Goal: Complete application form

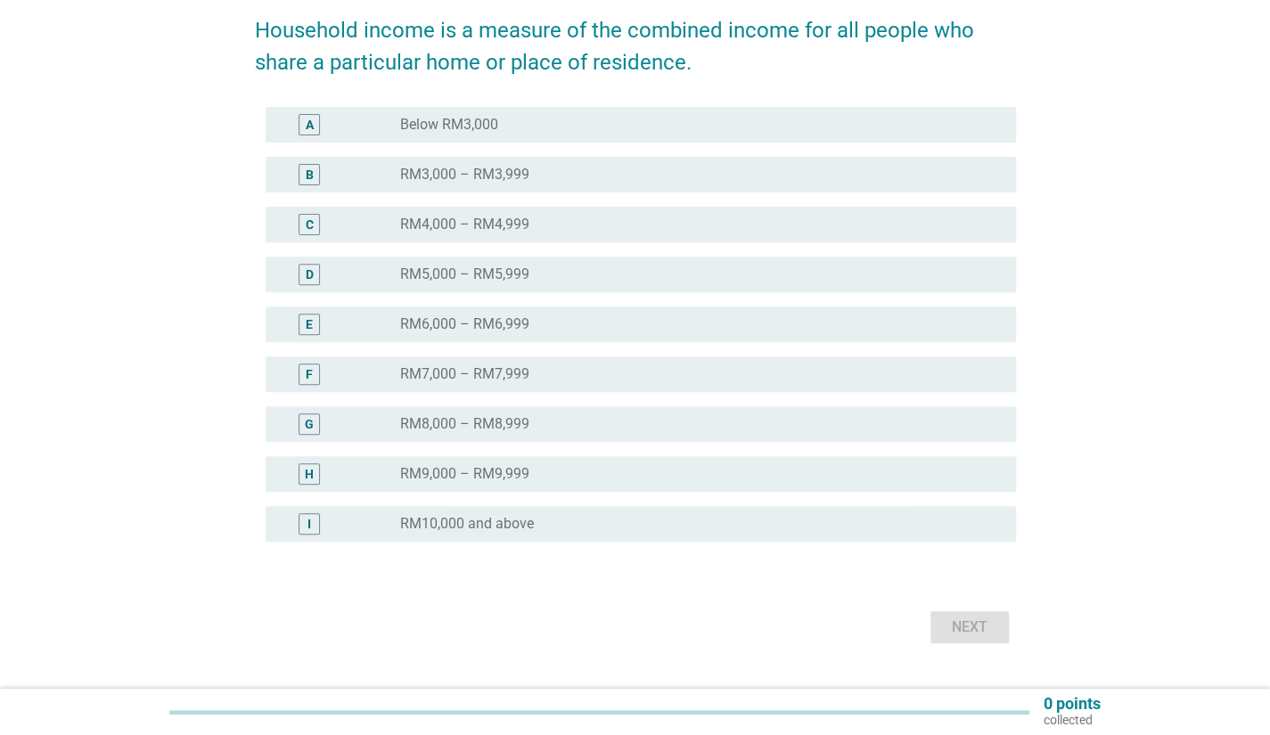
scroll to position [280, 0]
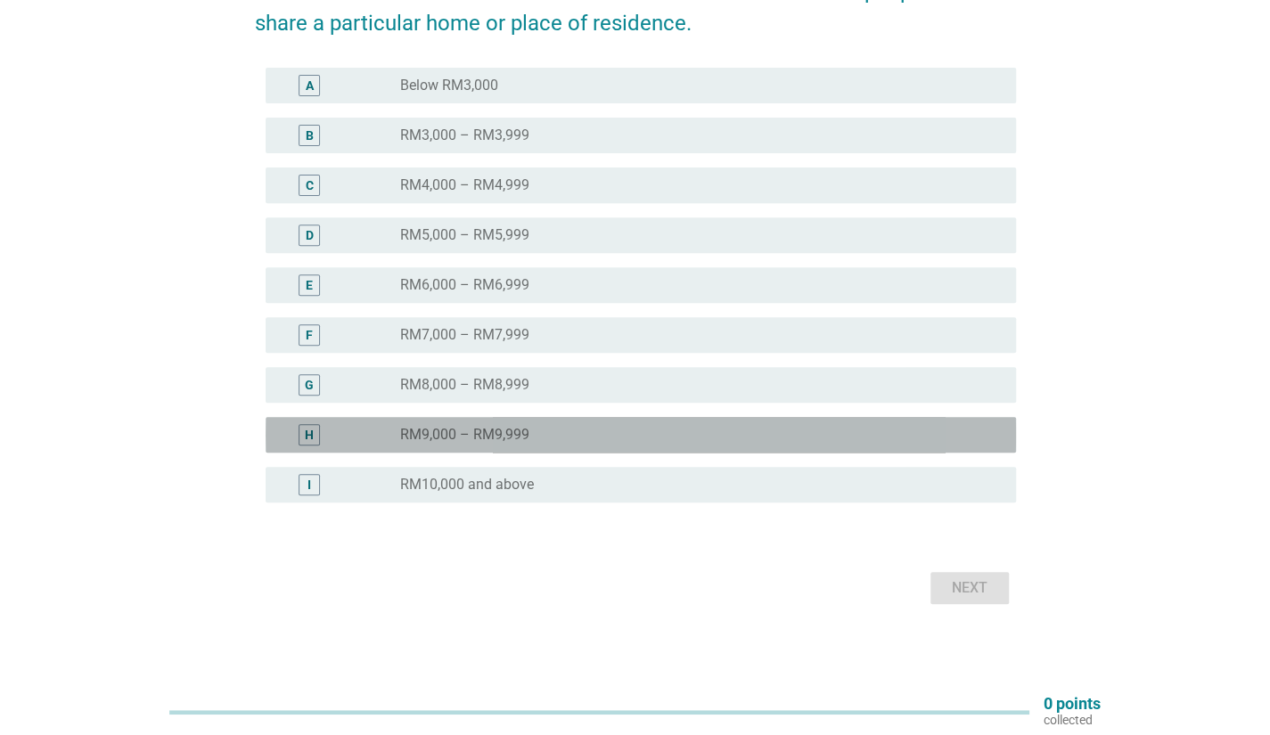
click at [575, 429] on div "radio_button_unchecked RM9,000 – RM9,999" at bounding box center [693, 435] width 587 height 18
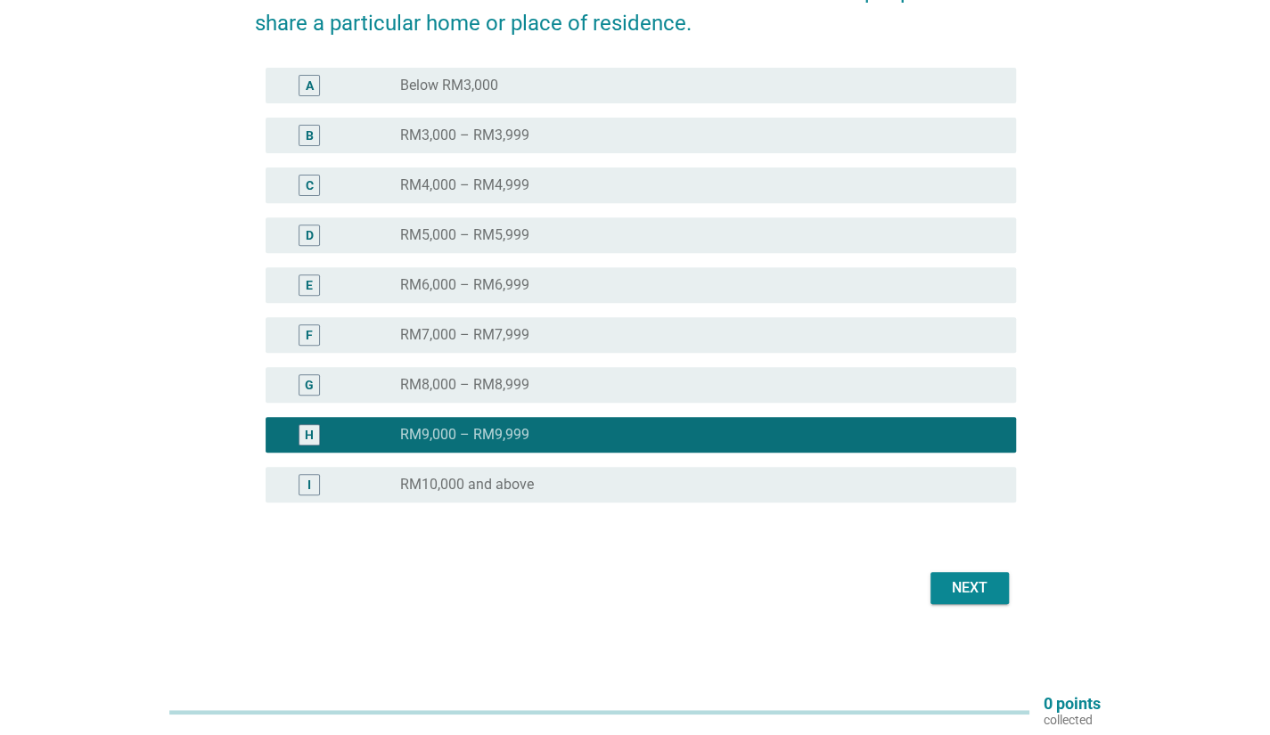
click at [590, 393] on div "radio_button_unchecked RM8,000 – RM8,999" at bounding box center [700, 384] width 601 height 21
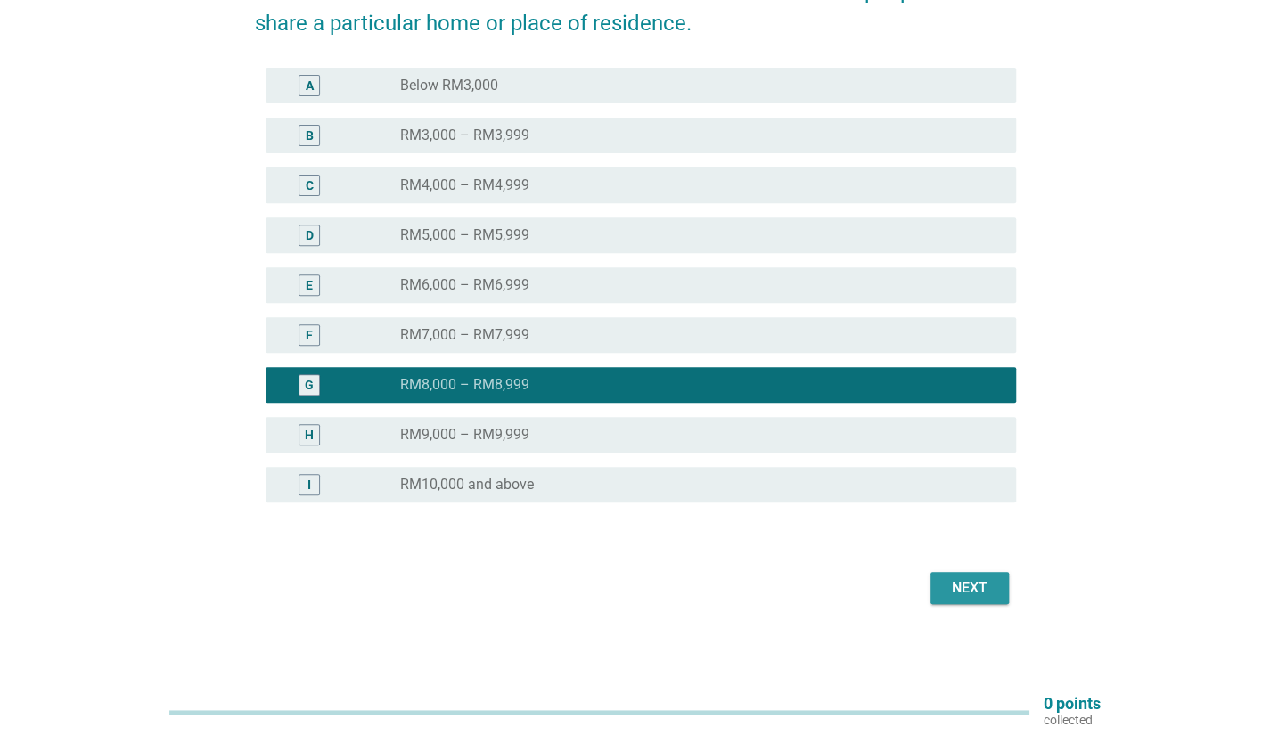
drag, startPoint x: 956, startPoint y: 580, endPoint x: 957, endPoint y: 559, distance: 21.4
click at [957, 560] on form "Including EVERYONE in your family, which of the following best describes your T…" at bounding box center [635, 235] width 761 height 748
click at [961, 590] on div "Next" at bounding box center [970, 587] width 50 height 21
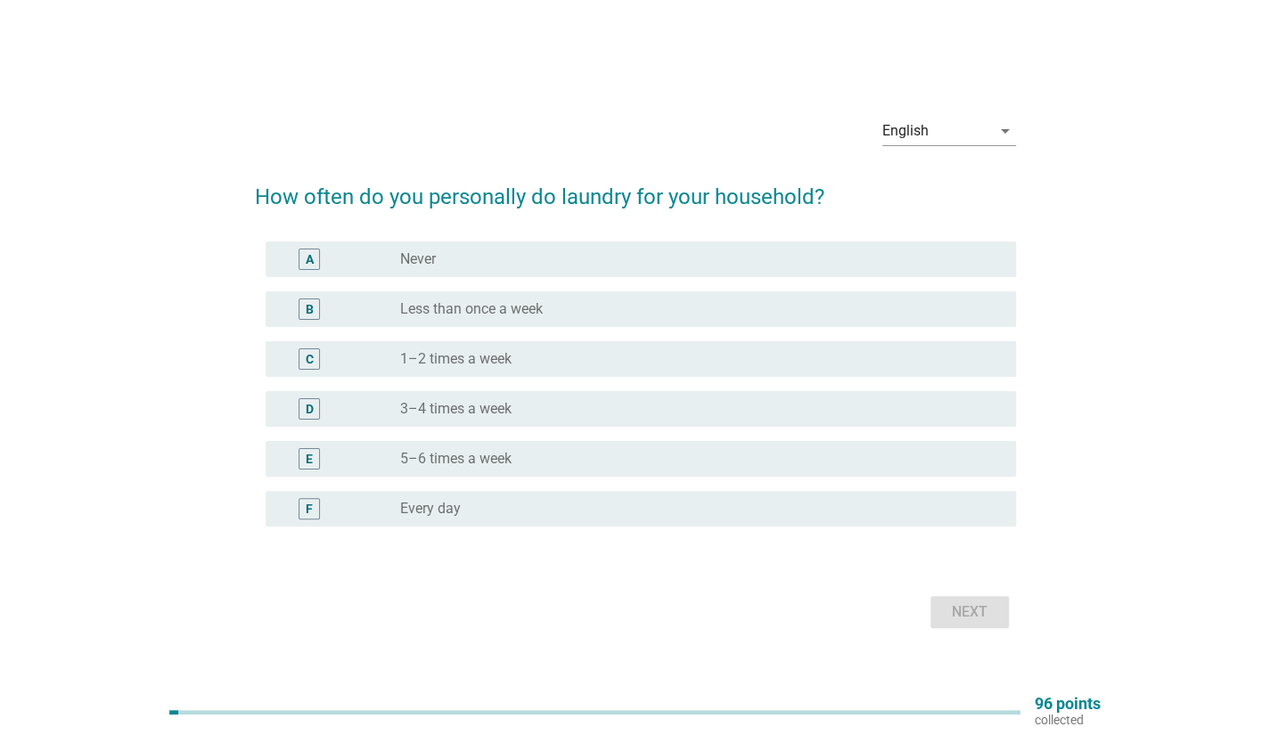
click at [574, 318] on div "radio_button_unchecked Less than once a week" at bounding box center [700, 309] width 601 height 21
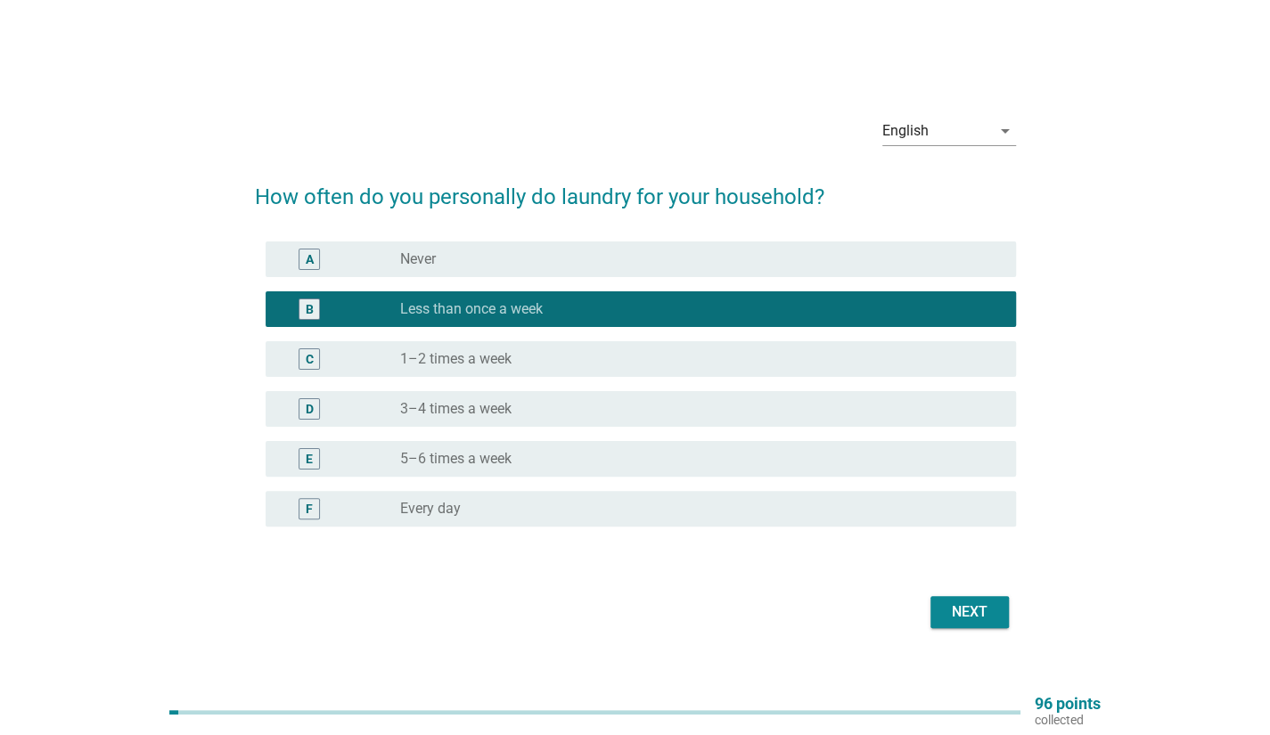
click at [462, 348] on div "radio_button_unchecked 1–2 times a week" at bounding box center [700, 358] width 601 height 21
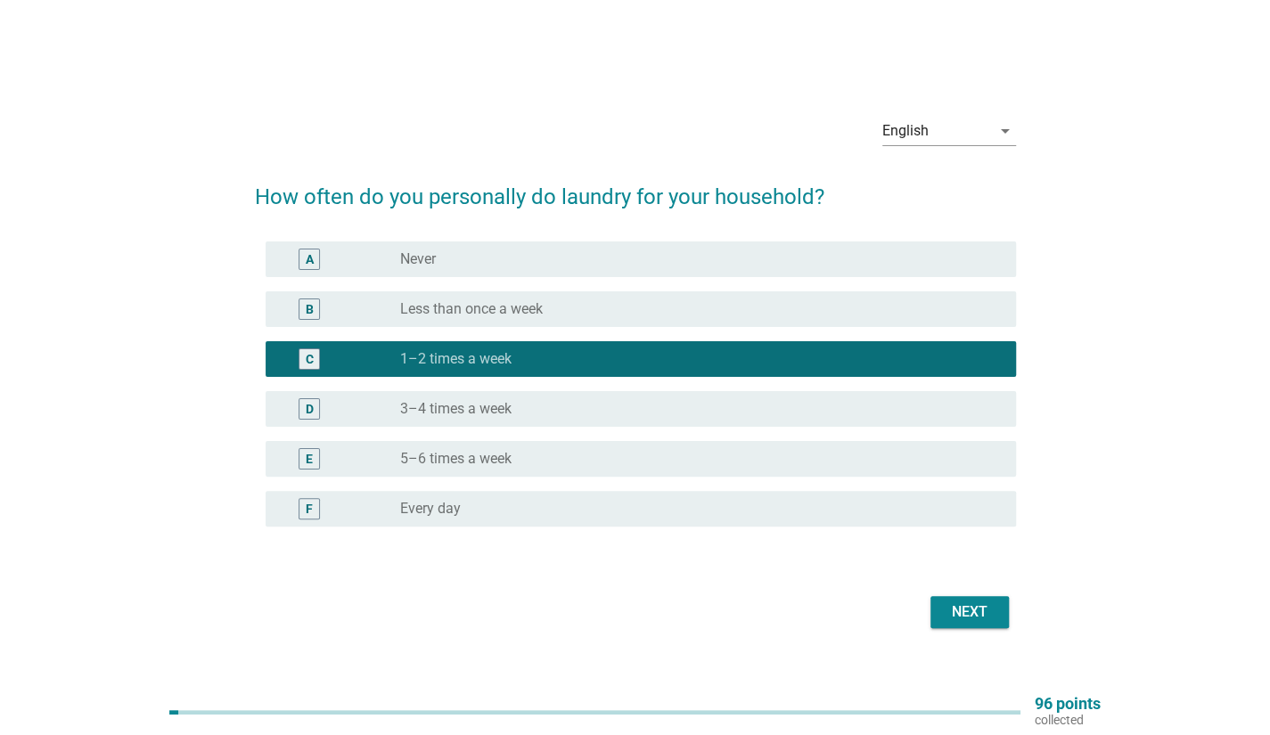
click at [975, 623] on button "Next" at bounding box center [969, 612] width 78 height 32
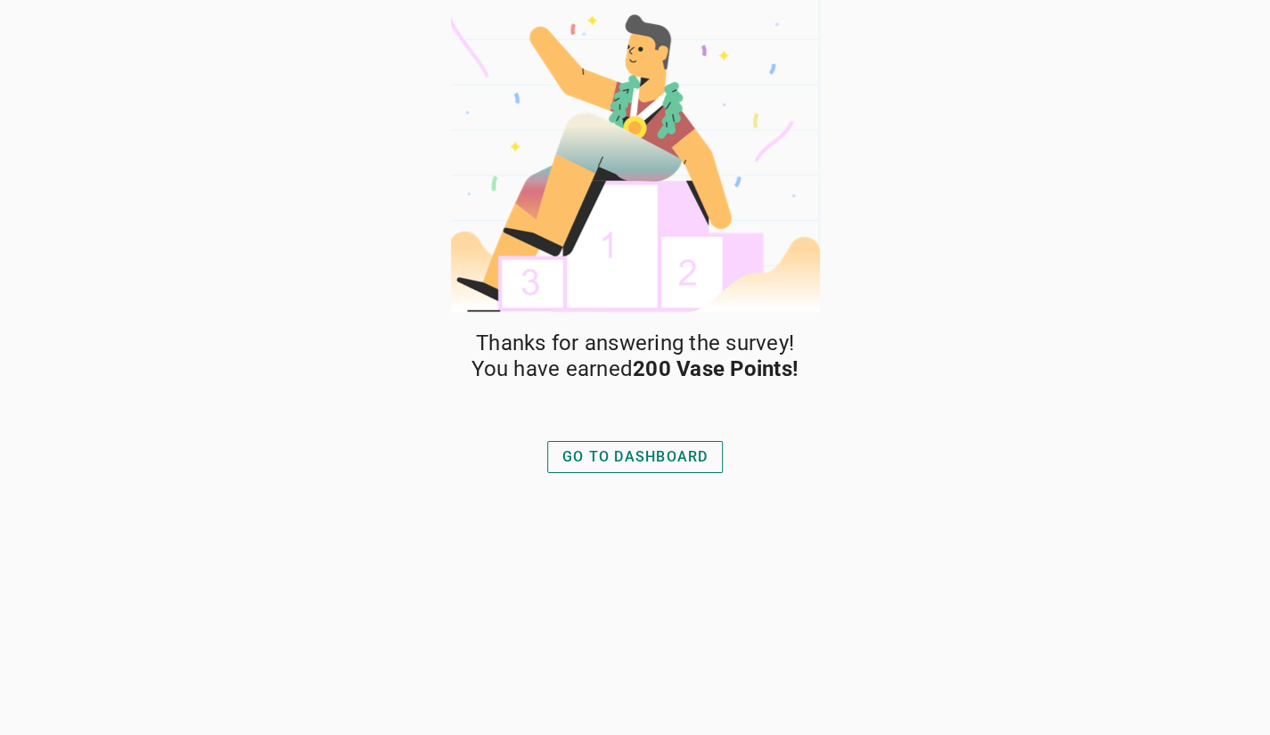
click at [641, 438] on div "GO TO DASHBOARD" at bounding box center [635, 457] width 191 height 43
click at [640, 458] on div "GO TO DASHBOARD" at bounding box center [635, 456] width 146 height 21
